Goal: Task Accomplishment & Management: Manage account settings

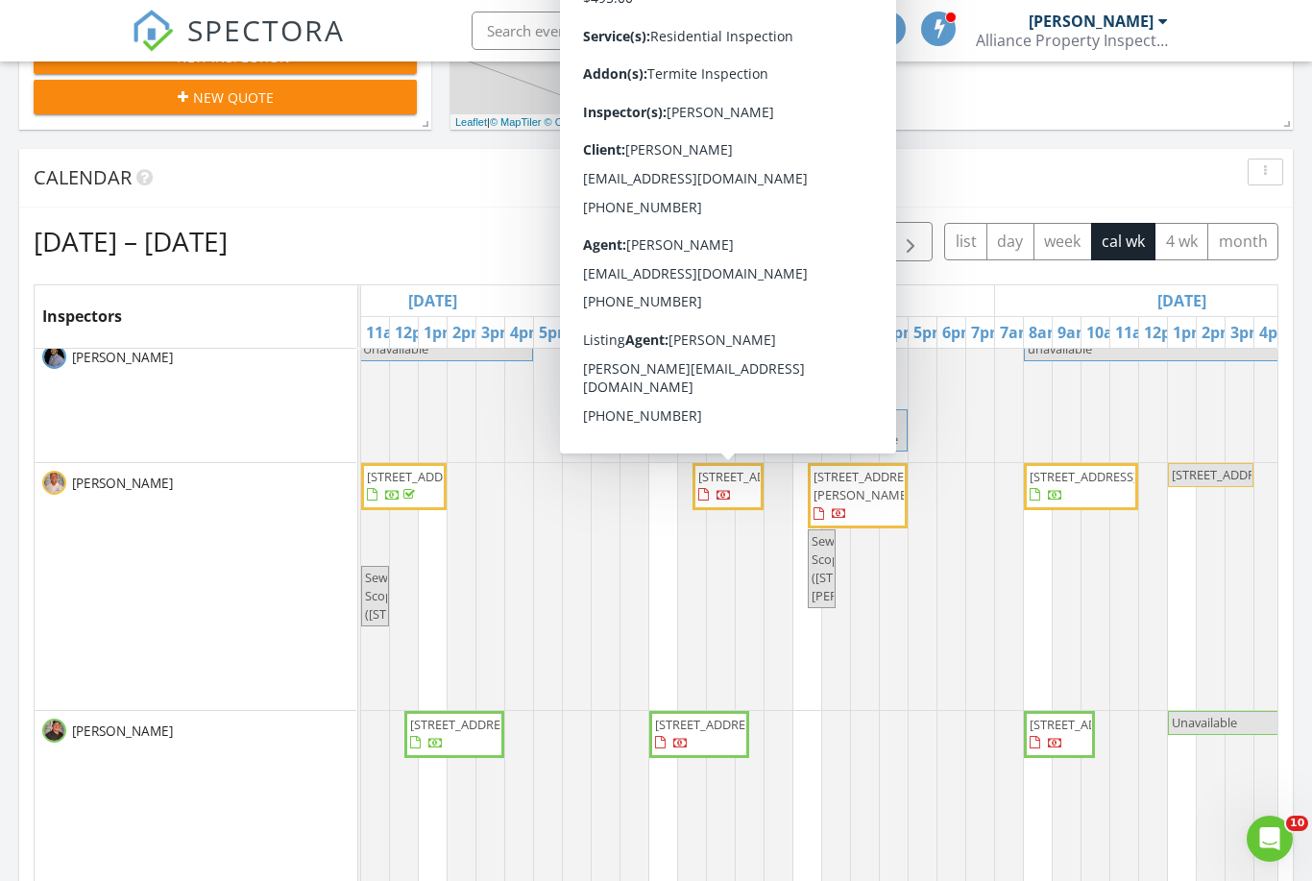
click at [730, 505] on span "8006 E 4th Ave, Mesa 85208" at bounding box center [728, 486] width 63 height 37
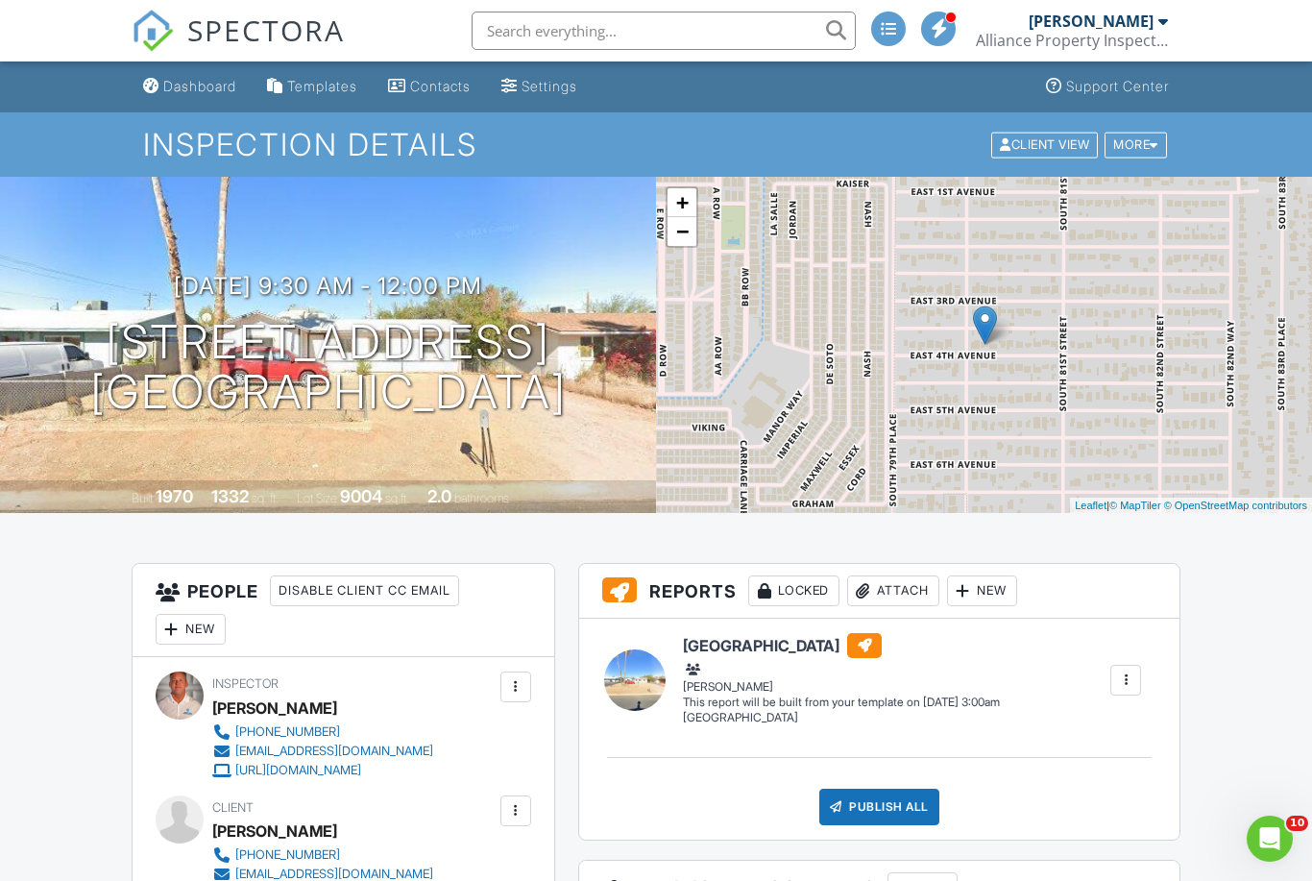
click at [172, 87] on div "Dashboard" at bounding box center [199, 86] width 73 height 16
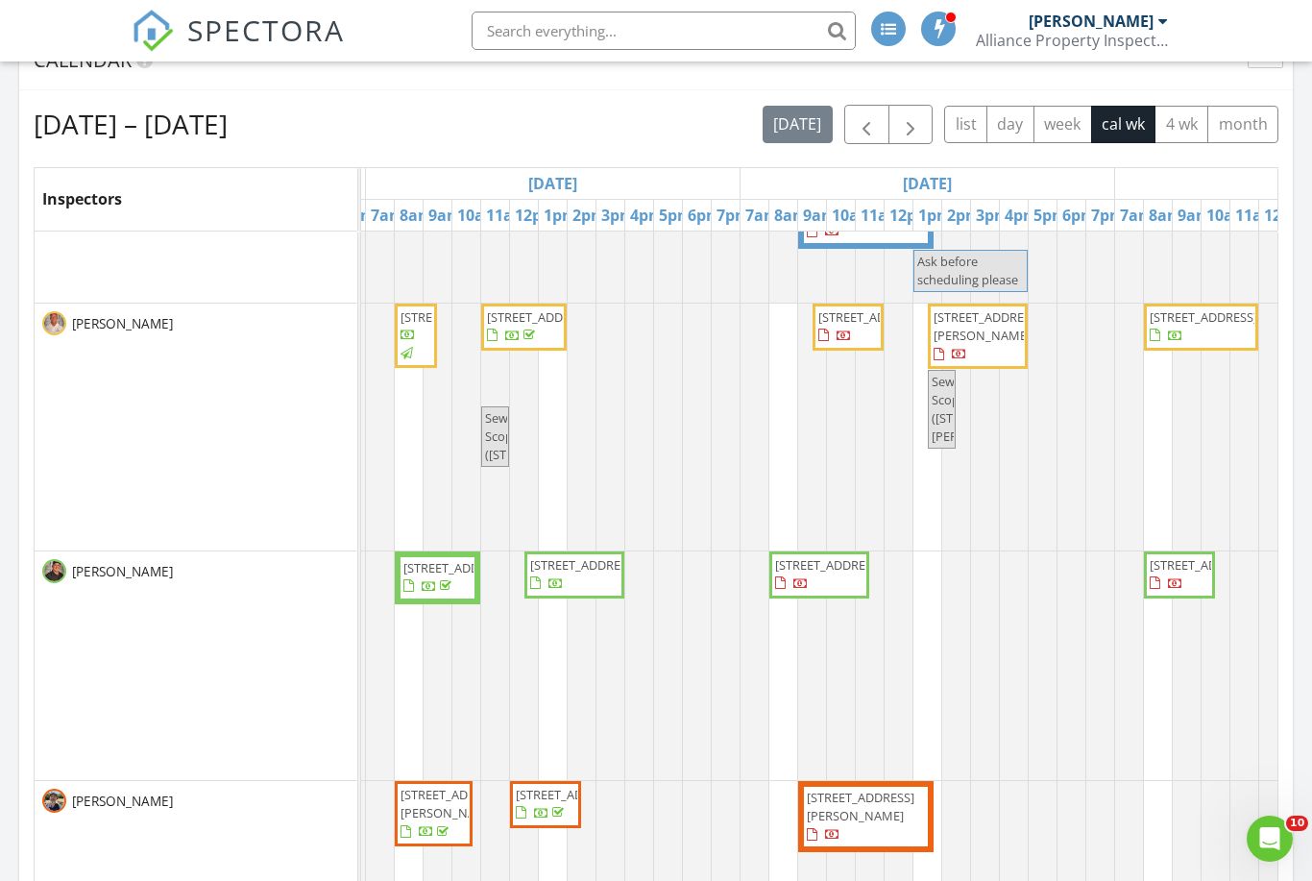
click at [1077, 662] on div at bounding box center [1044, 665] width 202 height 229
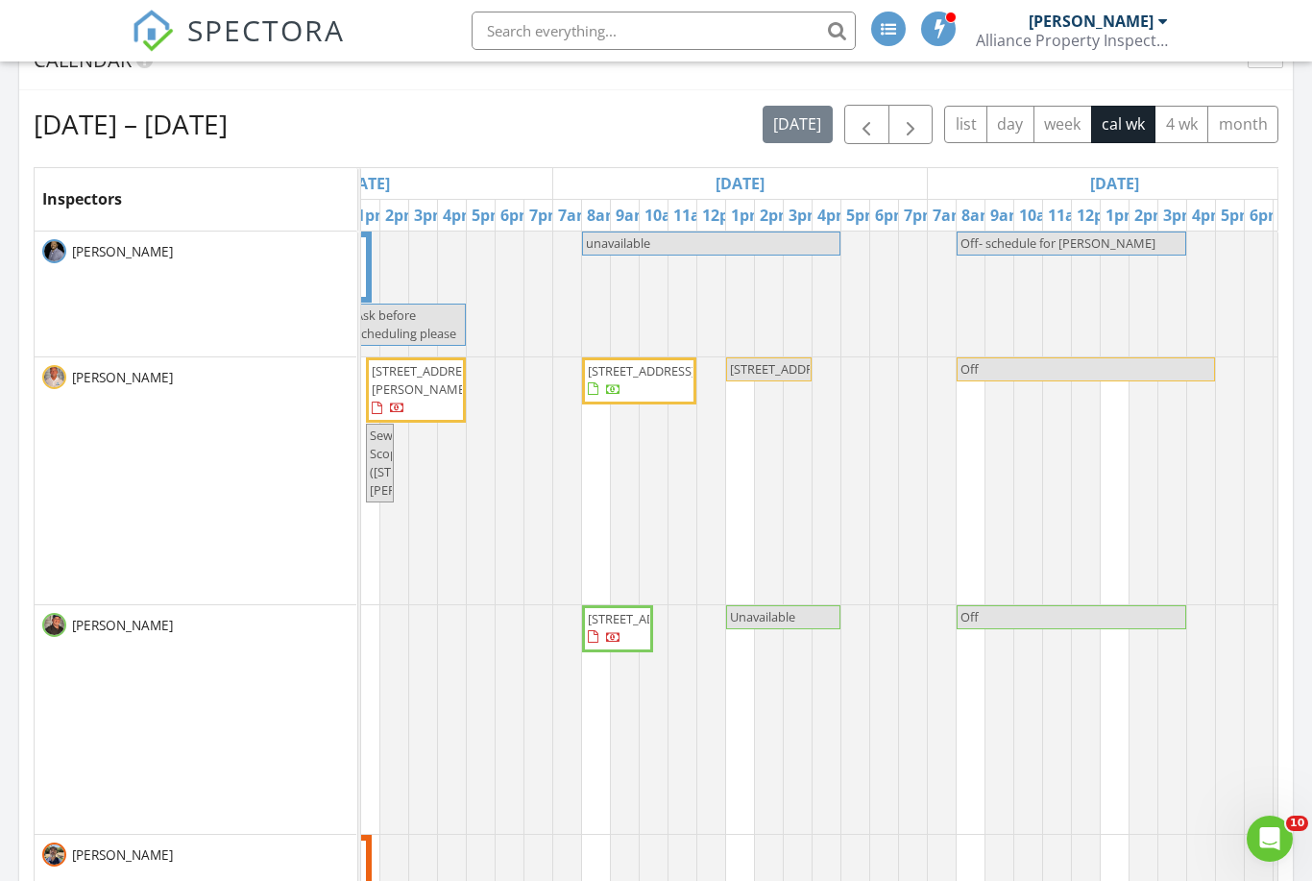
click at [918, 128] on span "button" at bounding box center [910, 124] width 23 height 23
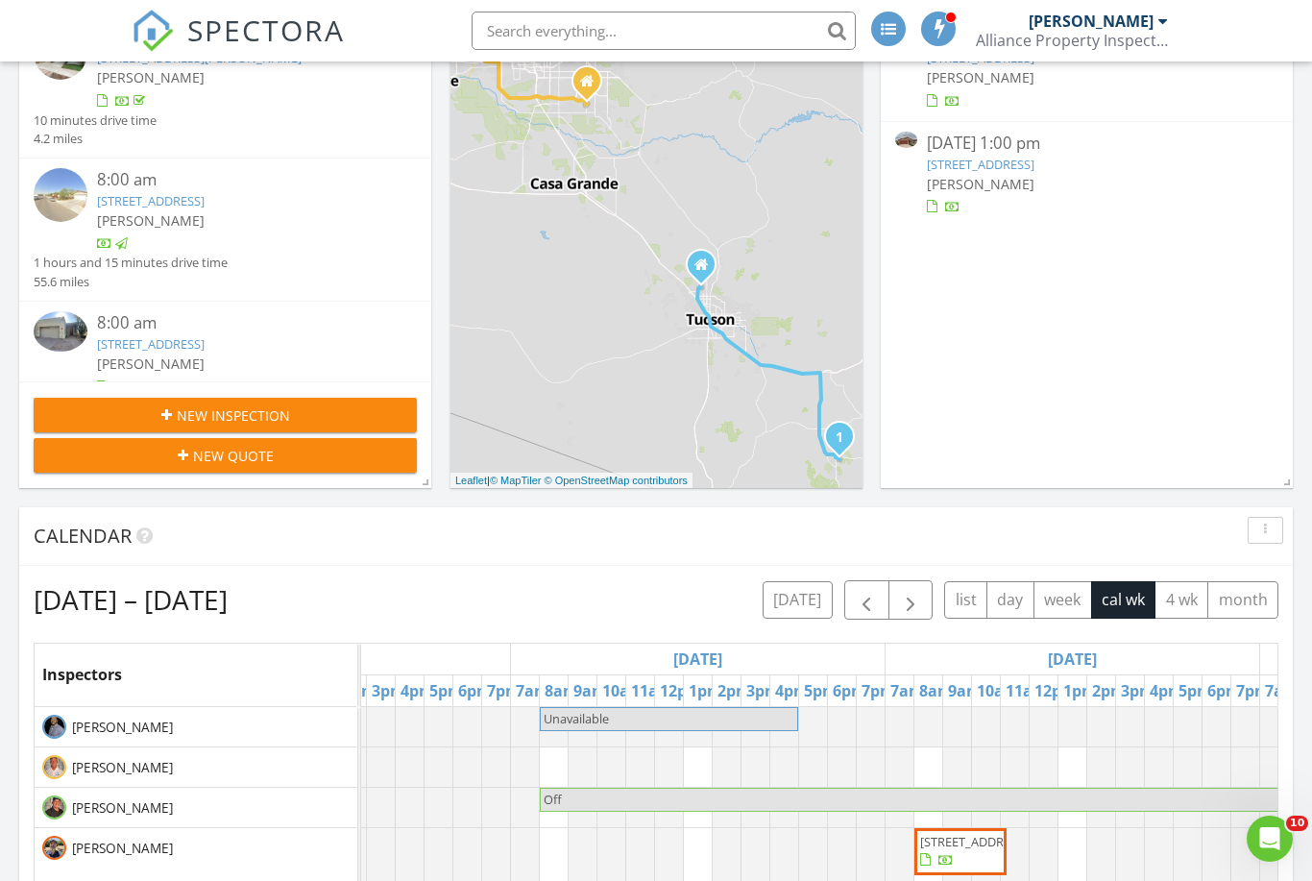
click at [868, 606] on span "button" at bounding box center [866, 600] width 23 height 23
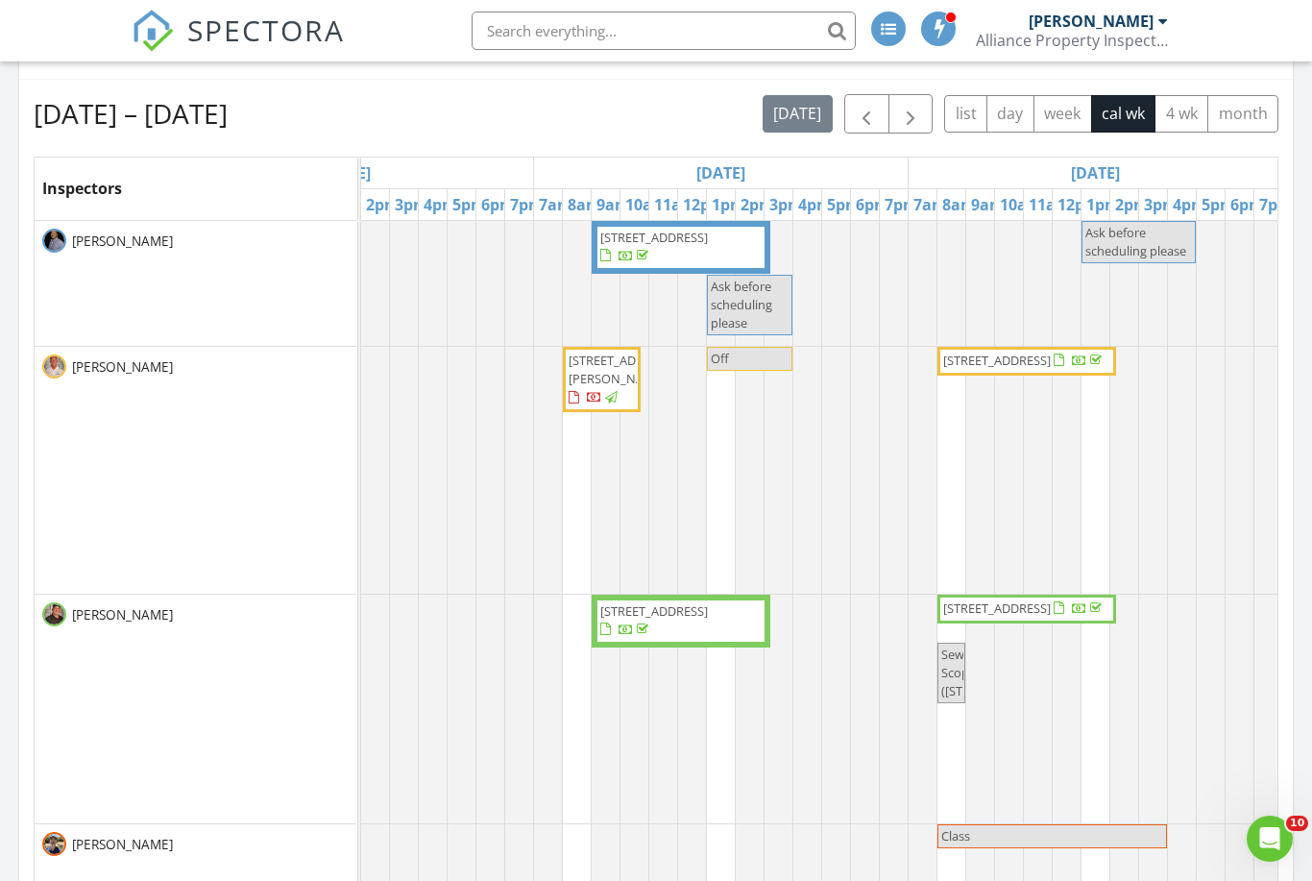
click at [863, 110] on span "button" at bounding box center [866, 114] width 23 height 23
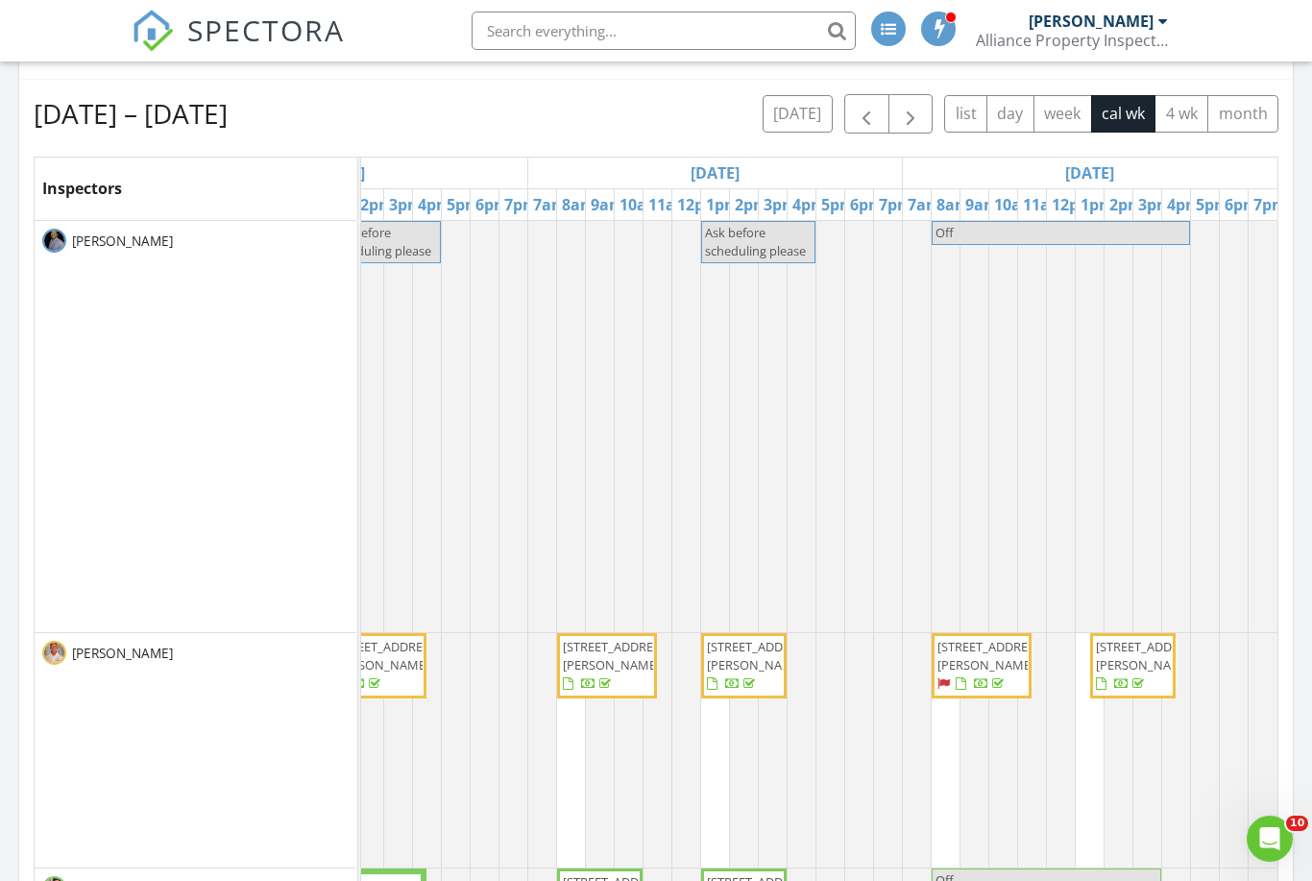
click at [869, 116] on span "button" at bounding box center [866, 114] width 23 height 23
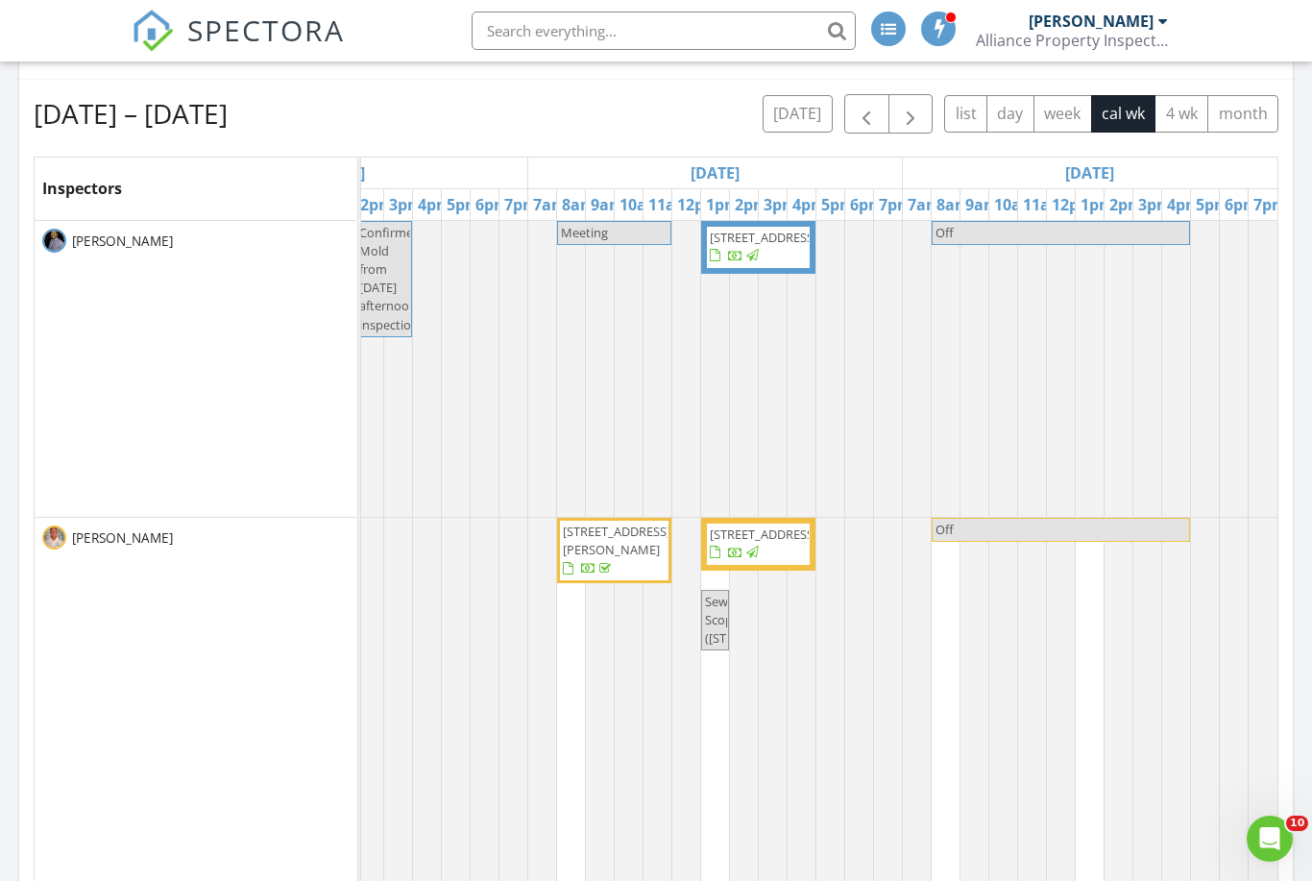
click at [913, 108] on span "button" at bounding box center [910, 114] width 23 height 23
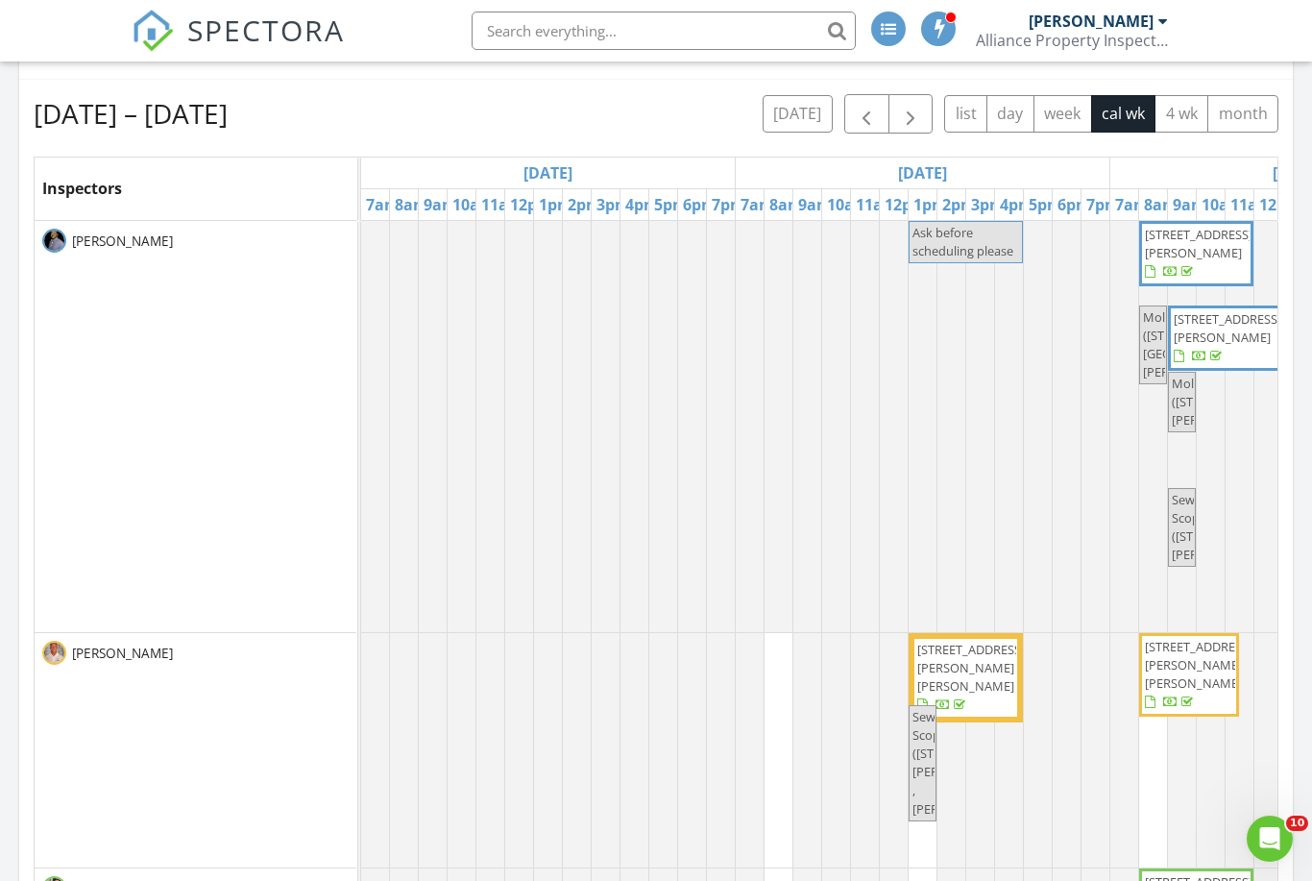
click at [918, 113] on span "button" at bounding box center [910, 114] width 23 height 23
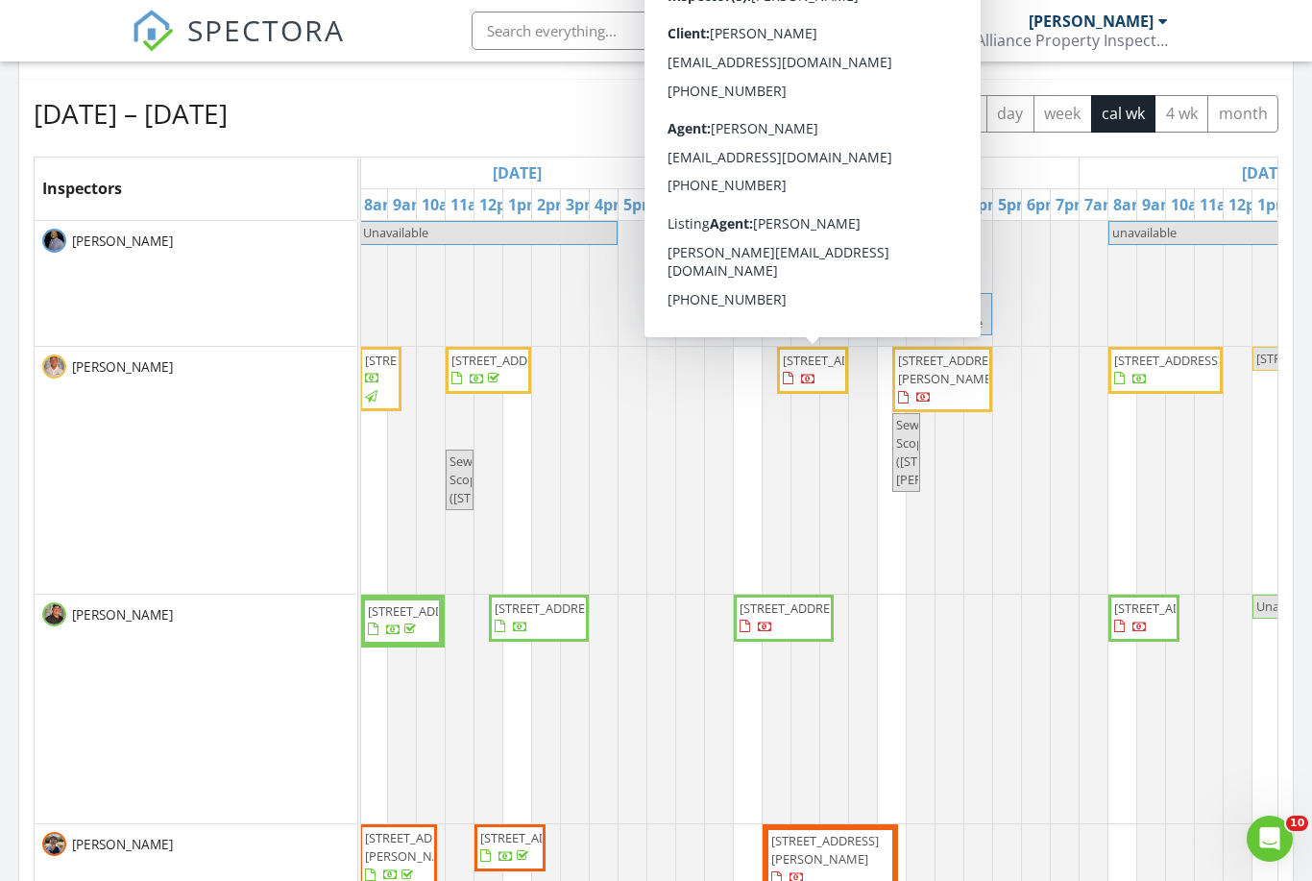
click at [814, 389] on span "8006 E 4th Ave, Mesa 85208" at bounding box center [812, 370] width 63 height 37
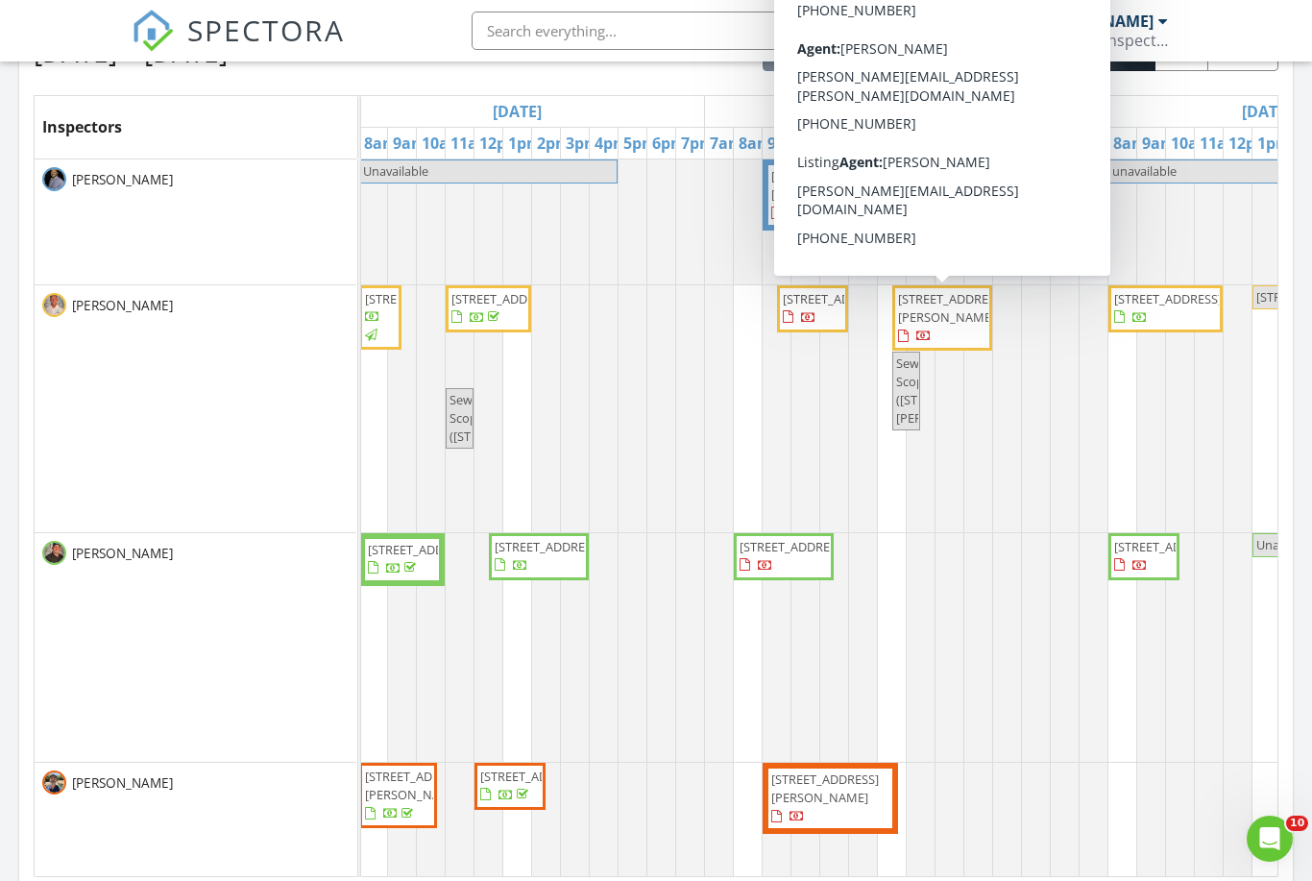
click at [956, 316] on span "2561 E Toledo Ct, Gilbert 85295" at bounding box center [942, 318] width 92 height 57
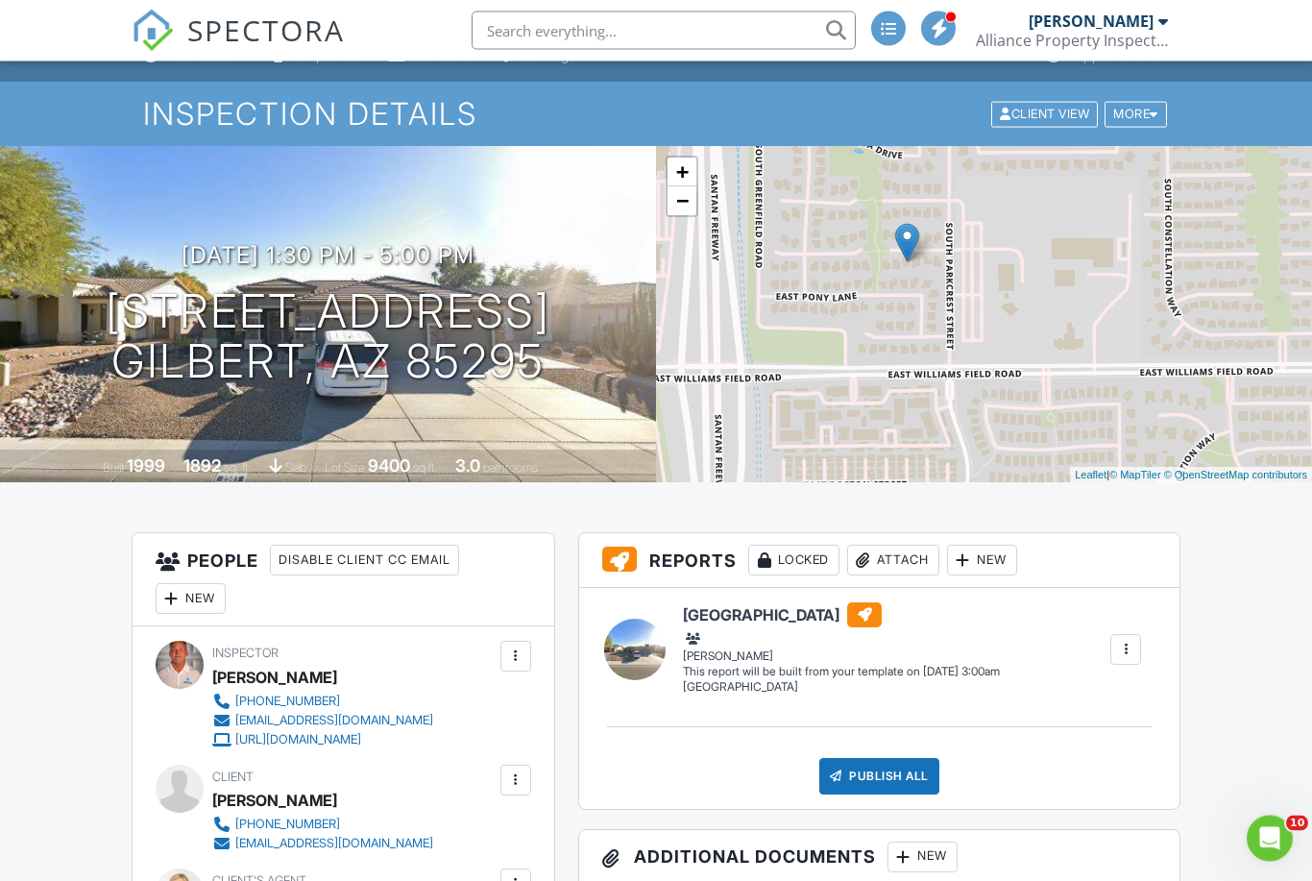
scroll to position [31, 0]
